Goal: Information Seeking & Learning: Compare options

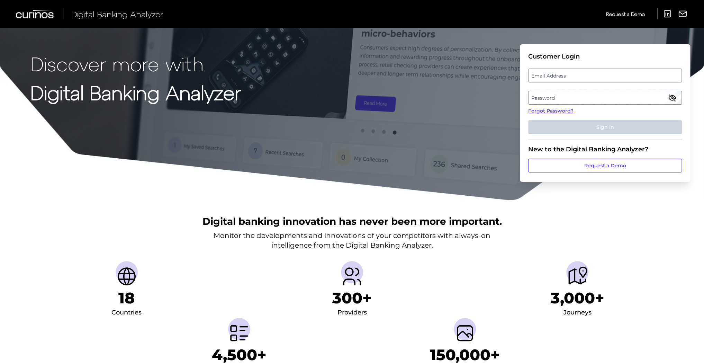
click at [583, 78] on label "Email Address" at bounding box center [605, 75] width 153 height 12
click at [583, 78] on input "email" at bounding box center [606, 76] width 154 height 14
type input "[EMAIL_ADDRESS][DOMAIN_NAME]"
click at [562, 96] on label "Password" at bounding box center [605, 97] width 153 height 12
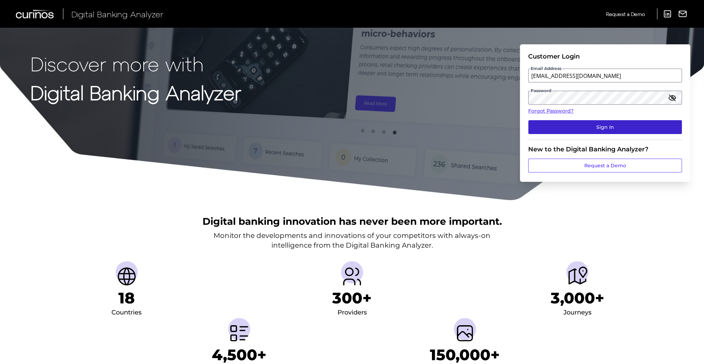
click at [603, 130] on button "Sign In" at bounding box center [606, 127] width 154 height 14
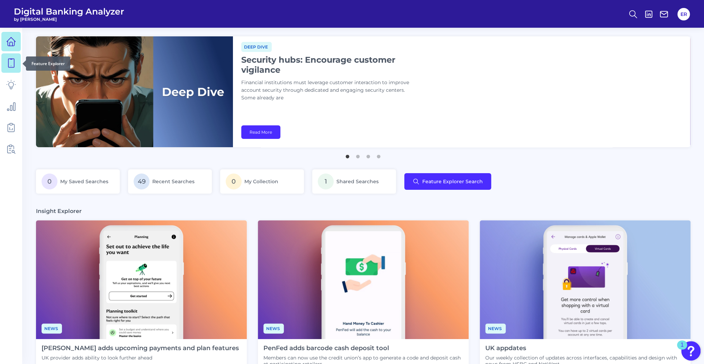
click at [12, 68] on icon at bounding box center [11, 63] width 6 height 9
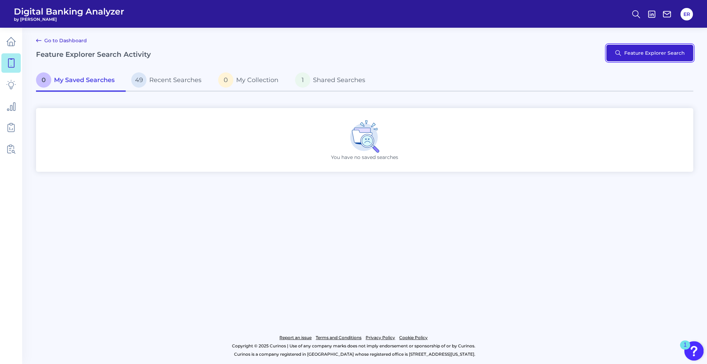
click at [645, 58] on button "Feature Explorer Search" at bounding box center [649, 53] width 87 height 17
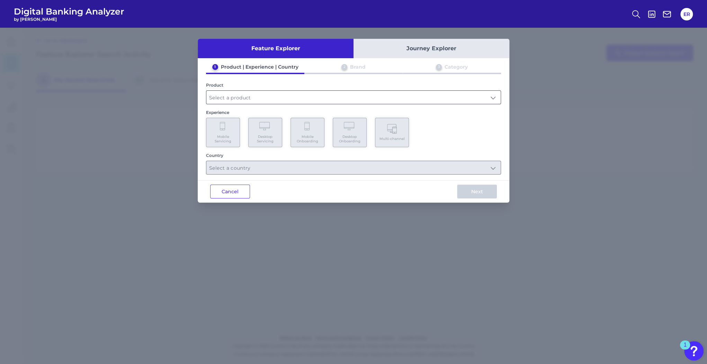
click at [241, 98] on input "text" at bounding box center [353, 97] width 294 height 13
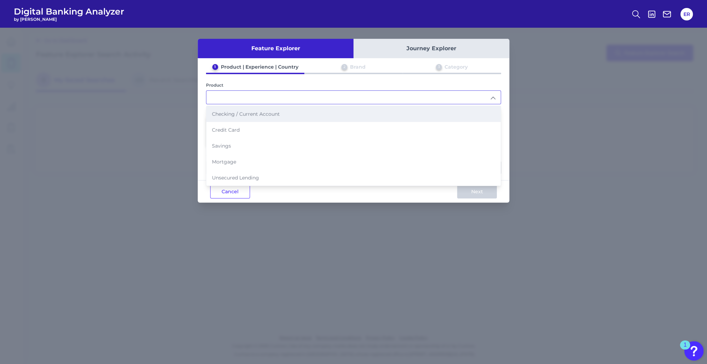
click at [245, 115] on span "Checking / Current Account" at bounding box center [246, 114] width 68 height 6
type input "Checking / Current Account"
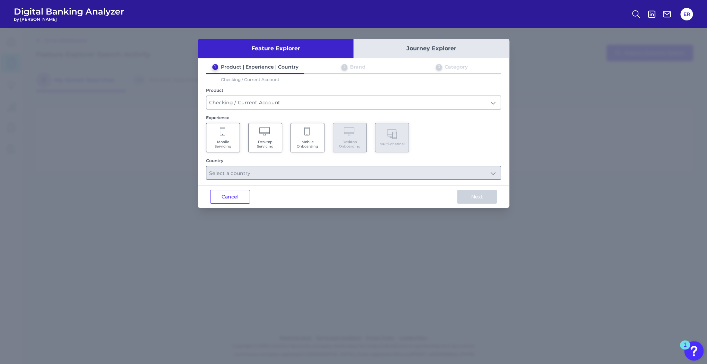
click at [227, 137] on Servicing "Mobile Servicing" at bounding box center [223, 137] width 34 height 29
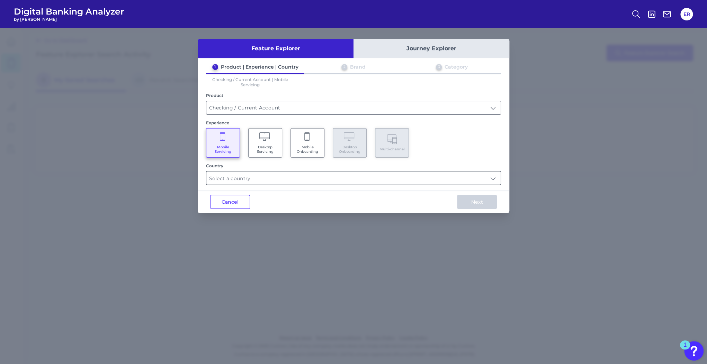
click at [247, 180] on input "text" at bounding box center [353, 177] width 294 height 13
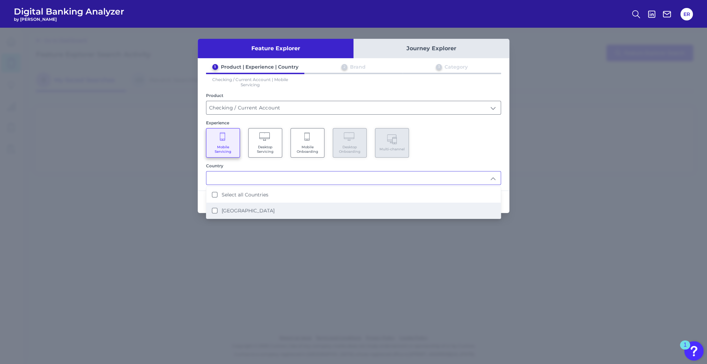
click at [227, 209] on label "United States" at bounding box center [248, 210] width 53 height 6
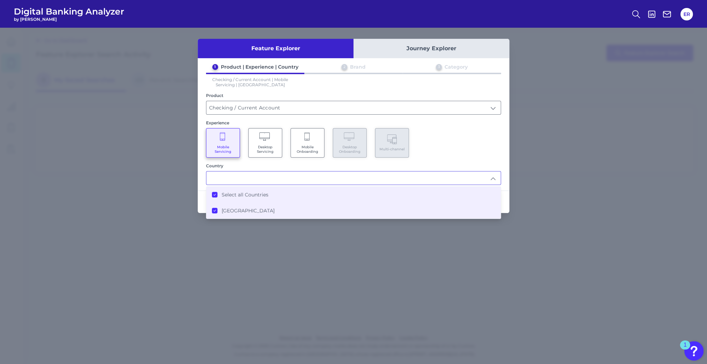
type input "Select all Countries"
click at [452, 155] on div "Mobile Servicing Desktop Servicing Mobile Onboarding Desktop Onboarding Multi-c…" at bounding box center [353, 142] width 295 height 29
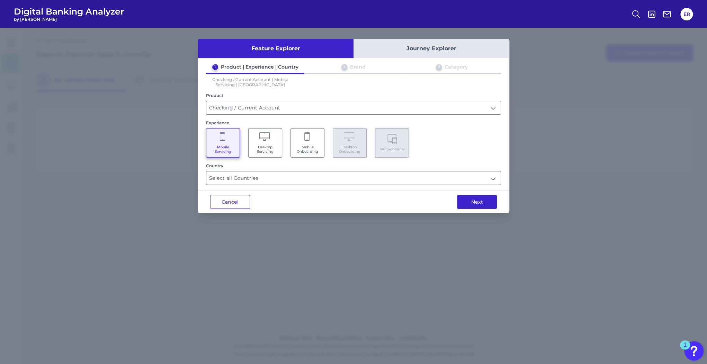
click at [475, 205] on button "Next" at bounding box center [477, 202] width 40 height 14
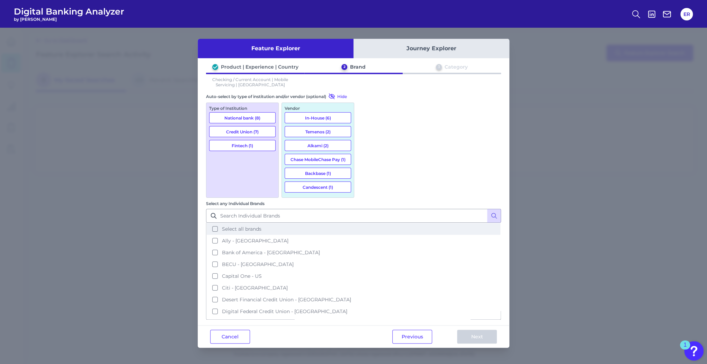
click at [363, 223] on button "Select all brands" at bounding box center [354, 229] width 294 height 12
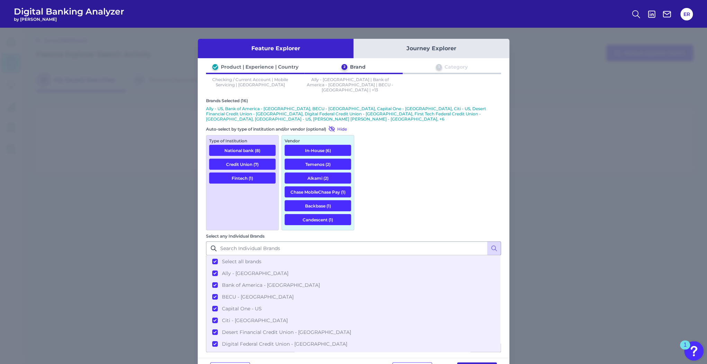
click at [473, 362] on button "Next" at bounding box center [477, 369] width 40 height 14
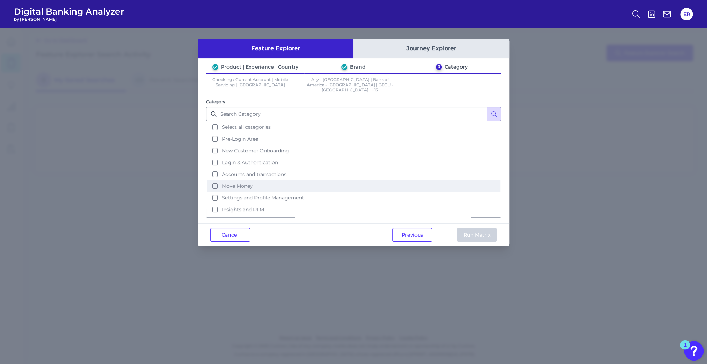
click at [235, 183] on span "Move Money" at bounding box center [237, 186] width 31 height 6
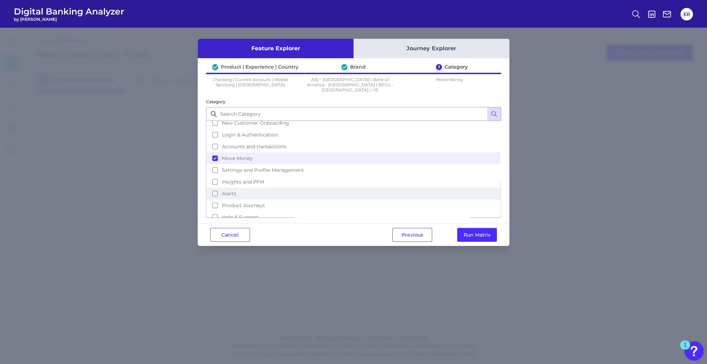
scroll to position [29, 0]
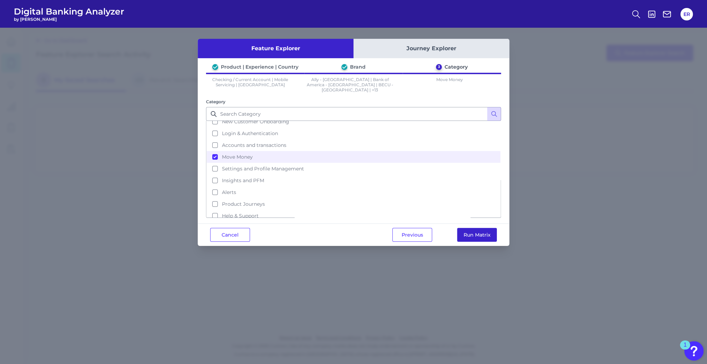
click at [479, 231] on button "Run Matrix" at bounding box center [477, 235] width 40 height 14
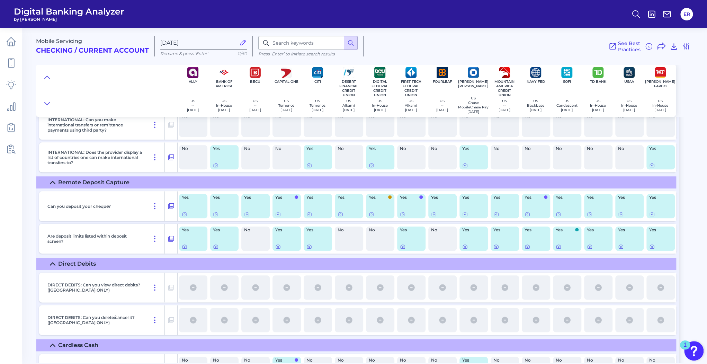
scroll to position [2161, 0]
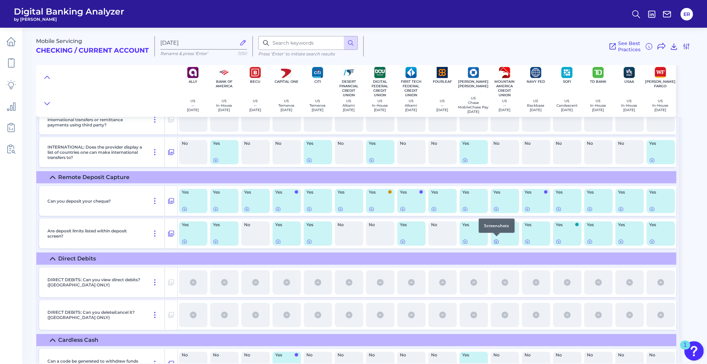
click at [495, 241] on icon at bounding box center [497, 242] width 6 height 6
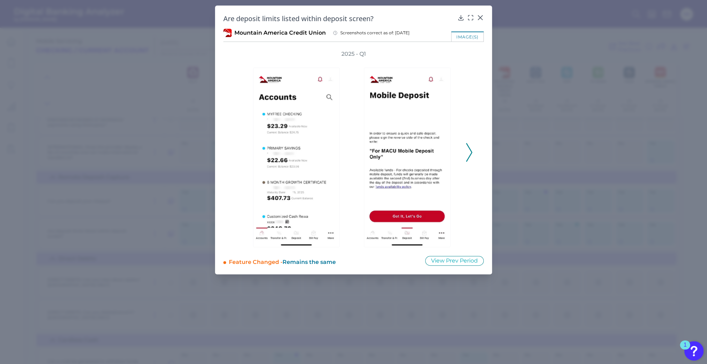
click at [470, 157] on polyline at bounding box center [469, 153] width 5 height 18
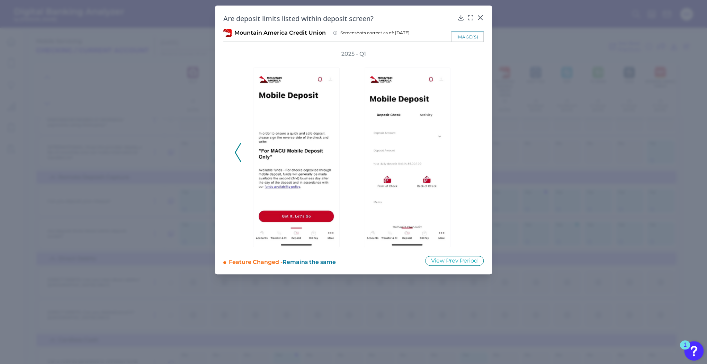
click at [237, 153] on icon at bounding box center [238, 152] width 6 height 19
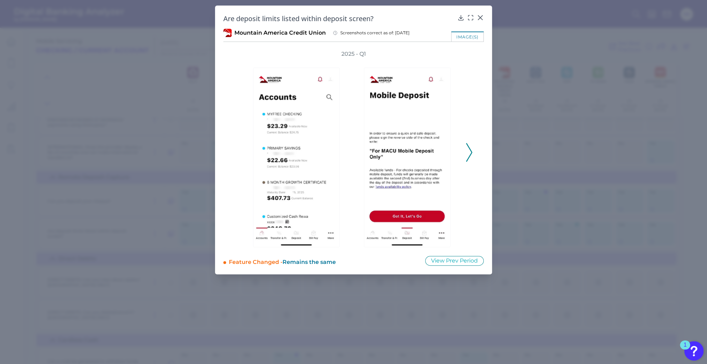
click at [470, 149] on polyline at bounding box center [469, 153] width 5 height 18
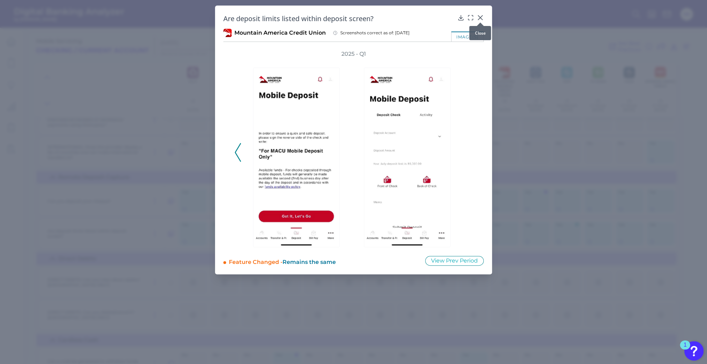
click at [479, 18] on icon at bounding box center [480, 17] width 7 height 7
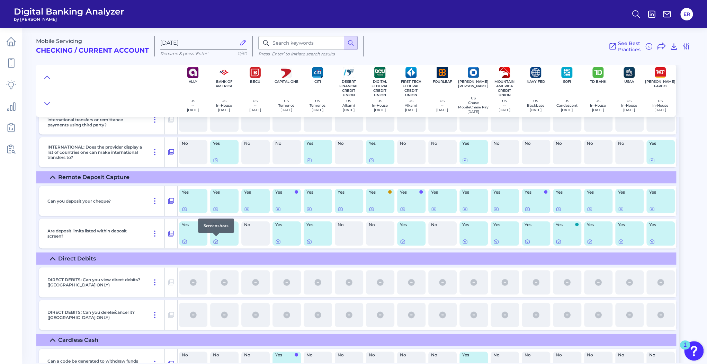
click at [215, 241] on icon at bounding box center [215, 241] width 1 height 1
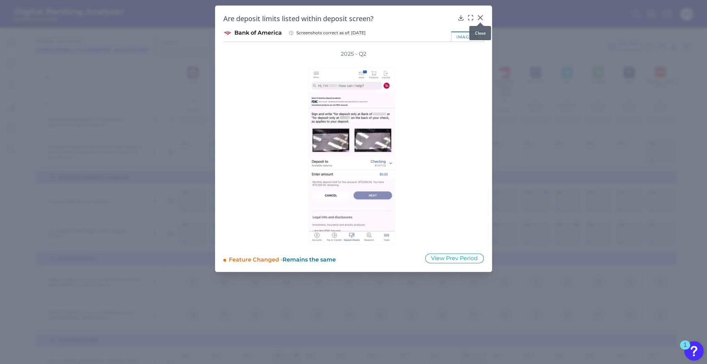
click at [480, 16] on icon at bounding box center [480, 17] width 7 height 7
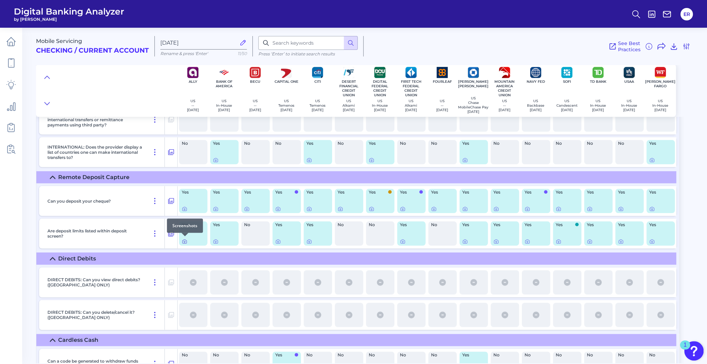
click at [187, 242] on icon at bounding box center [185, 242] width 6 height 6
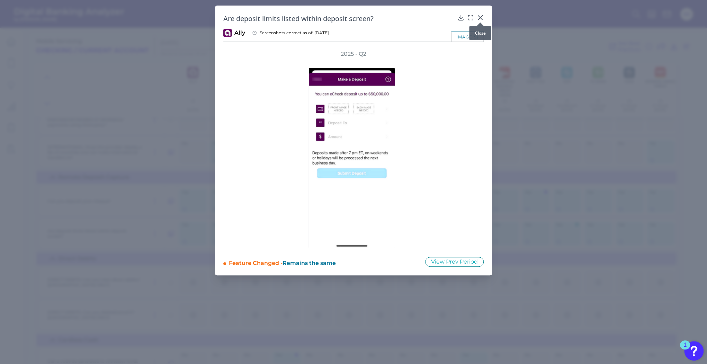
click at [480, 15] on icon at bounding box center [480, 17] width 7 height 7
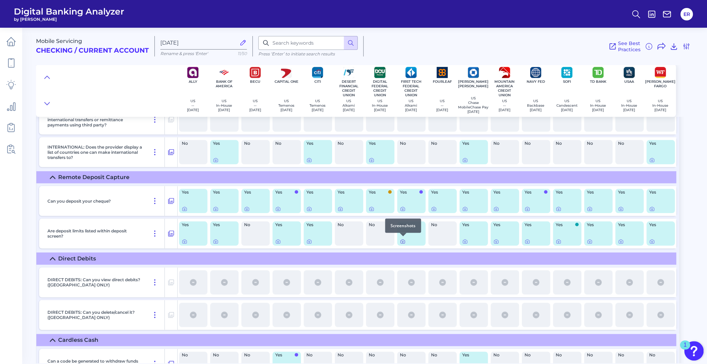
click at [403, 240] on icon at bounding box center [403, 242] width 6 height 6
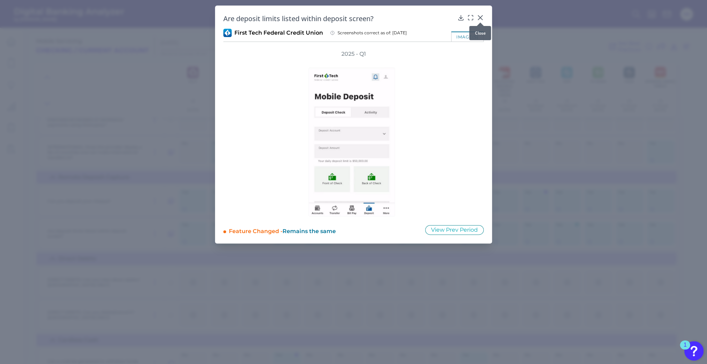
click at [481, 18] on icon at bounding box center [480, 18] width 4 height 4
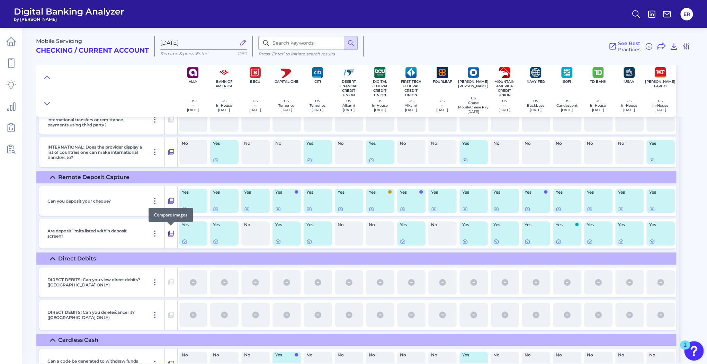
click at [171, 234] on icon at bounding box center [171, 233] width 7 height 8
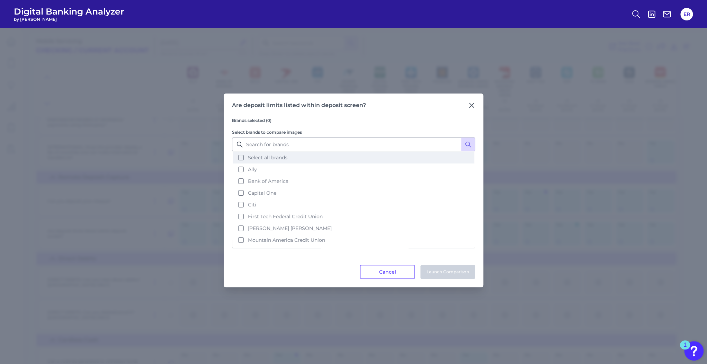
click at [240, 157] on button "Select all brands" at bounding box center [354, 158] width 242 height 12
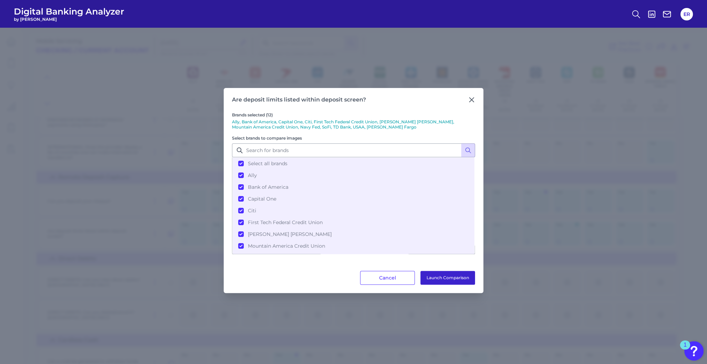
click at [445, 277] on button "Launch Comparison" at bounding box center [447, 278] width 55 height 14
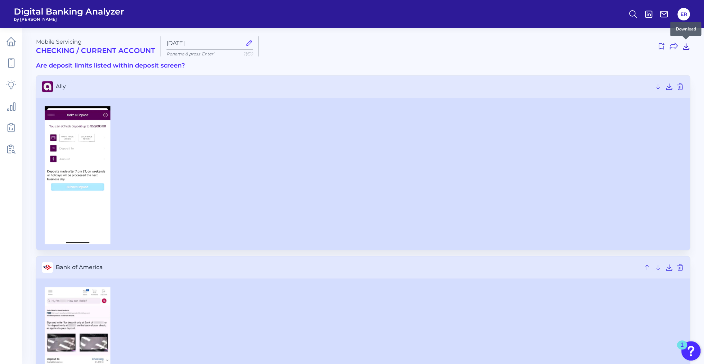
click at [685, 45] on icon at bounding box center [686, 46] width 8 height 8
click at [325, 267] on span "Bank of America" at bounding box center [348, 267] width 585 height 7
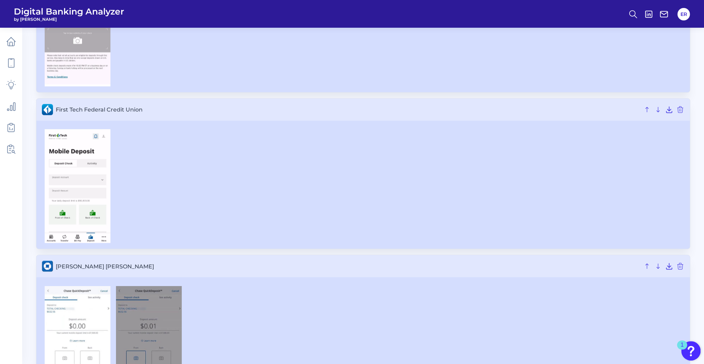
scroll to position [748, 0]
